Goal: Register for event/course

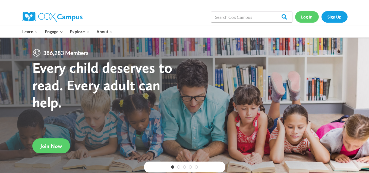
click at [310, 18] on link "Log In" at bounding box center [308, 16] width 24 height 11
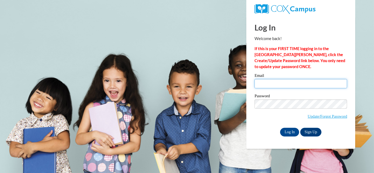
click at [282, 82] on input "Email" at bounding box center [300, 83] width 92 height 9
type input "niecylasonya@yahoo.com"
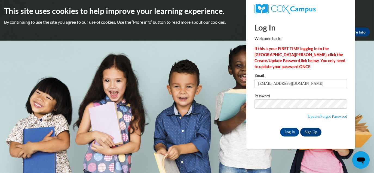
click at [253, 117] on div "Please enter your email! Please enter your password! Email niecylasonya@yahoo.c…" at bounding box center [300, 104] width 101 height 63
click at [291, 131] on input "Log In" at bounding box center [289, 131] width 19 height 9
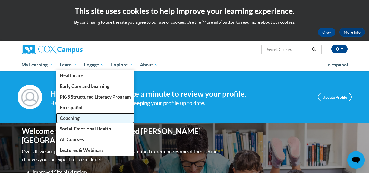
click at [73, 117] on span "Coaching" at bounding box center [70, 118] width 20 height 6
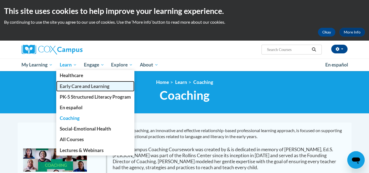
click at [76, 88] on span "Early Care and Learning" at bounding box center [85, 86] width 50 height 6
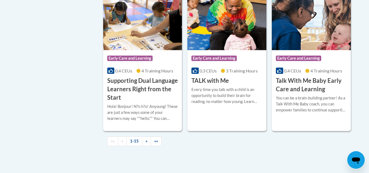
scroll to position [816, 0]
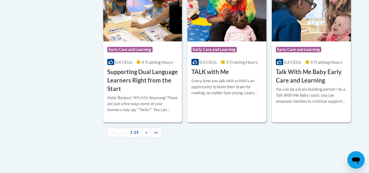
click at [121, 81] on h3 "Supporting Dual Language Learners Right from the Start" at bounding box center [142, 80] width 71 height 25
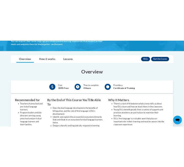
scroll to position [136, 0]
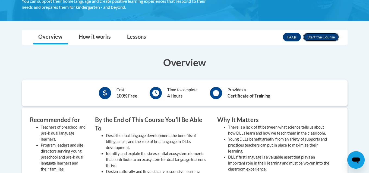
click at [317, 35] on button "Enroll" at bounding box center [321, 37] width 36 height 9
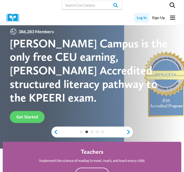
click at [144, 18] on link "Log In" at bounding box center [141, 18] width 15 height 10
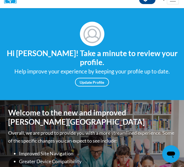
scroll to position [27, 0]
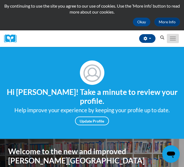
click at [169, 39] on button "Toggle navigation" at bounding box center [173, 38] width 12 height 9
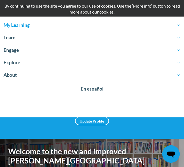
click at [29, 26] on span "My Learning" at bounding box center [92, 25] width 177 height 7
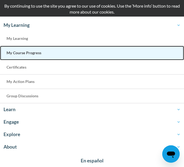
click at [26, 52] on span "My Course Progress" at bounding box center [24, 53] width 35 height 5
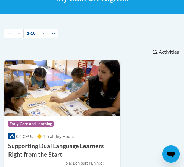
scroll to position [109, 0]
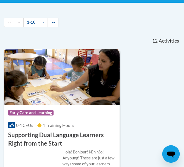
click at [42, 62] on img at bounding box center [62, 76] width 116 height 55
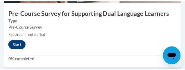
scroll to position [272, 0]
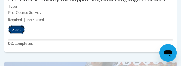
click at [17, 29] on button "Start" at bounding box center [16, 29] width 17 height 9
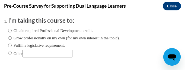
scroll to position [27, 0]
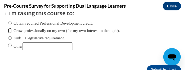
click at [11, 29] on input "Grow professionally on my own (for my own interest in the topic)." at bounding box center [10, 30] width 4 height 6
radio input "true"
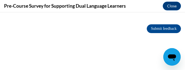
scroll to position [73, 0]
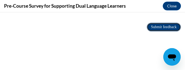
click at [151, 23] on input "Submit feedback" at bounding box center [164, 27] width 34 height 9
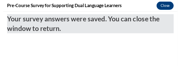
scroll to position [0, 0]
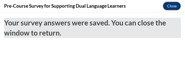
drag, startPoint x: 173, startPoint y: 7, endPoint x: 173, endPoint y: 3, distance: 3.8
click at [173, 7] on button "Close" at bounding box center [172, 6] width 18 height 9
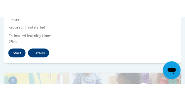
scroll to position [408, 0]
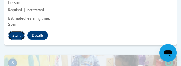
click at [15, 35] on button "Start" at bounding box center [16, 35] width 17 height 9
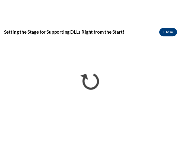
scroll to position [0, 0]
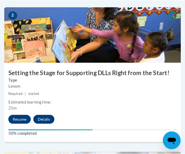
scroll to position [381, 0]
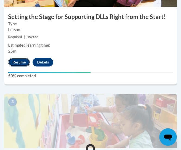
click at [22, 61] on button "Resume" at bounding box center [19, 62] width 22 height 9
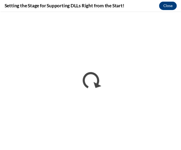
scroll to position [0, 0]
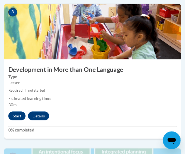
scroll to position [517, 0]
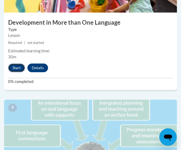
click at [20, 68] on button "Start" at bounding box center [16, 68] width 17 height 9
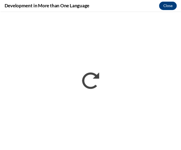
scroll to position [0, 0]
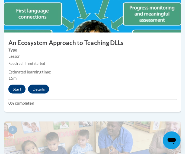
scroll to position [652, 0]
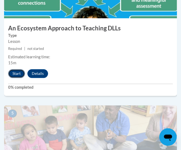
click at [20, 71] on button "Start" at bounding box center [16, 73] width 17 height 9
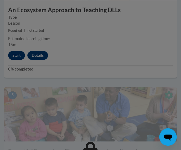
scroll to position [682, 0]
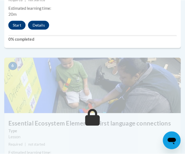
scroll to position [763, 0]
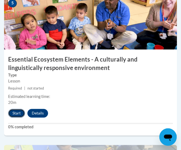
click at [14, 111] on button "Start" at bounding box center [16, 113] width 17 height 9
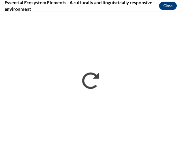
scroll to position [0, 0]
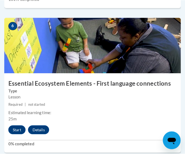
scroll to position [924, 0]
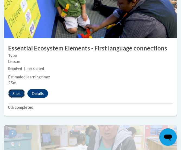
click at [19, 93] on button "Start" at bounding box center [16, 93] width 17 height 9
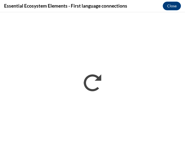
scroll to position [0, 0]
